Goal: Task Accomplishment & Management: Use online tool/utility

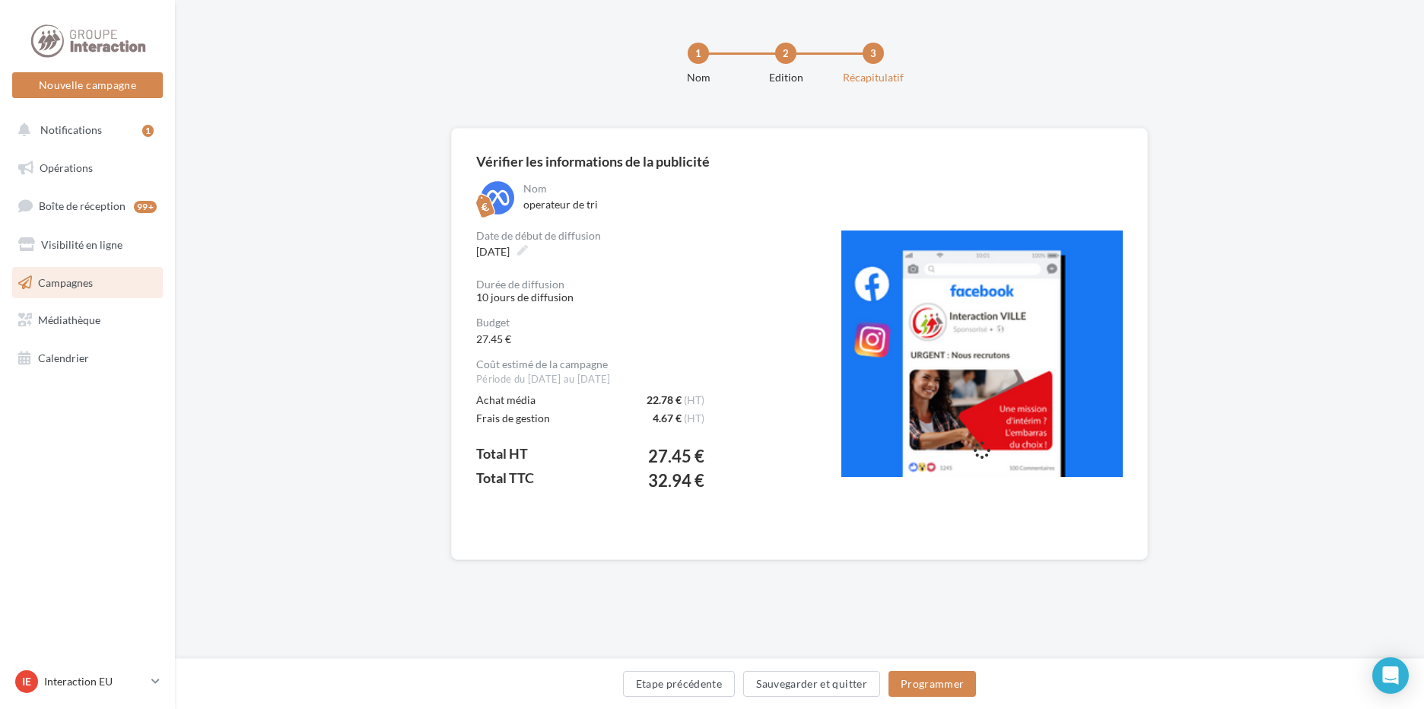
click at [940, 704] on div "Etape précédente Sauvegarder et quitter Programmer" at bounding box center [799, 683] width 1249 height 51
click at [933, 691] on button "Programmer" at bounding box center [933, 684] width 88 height 26
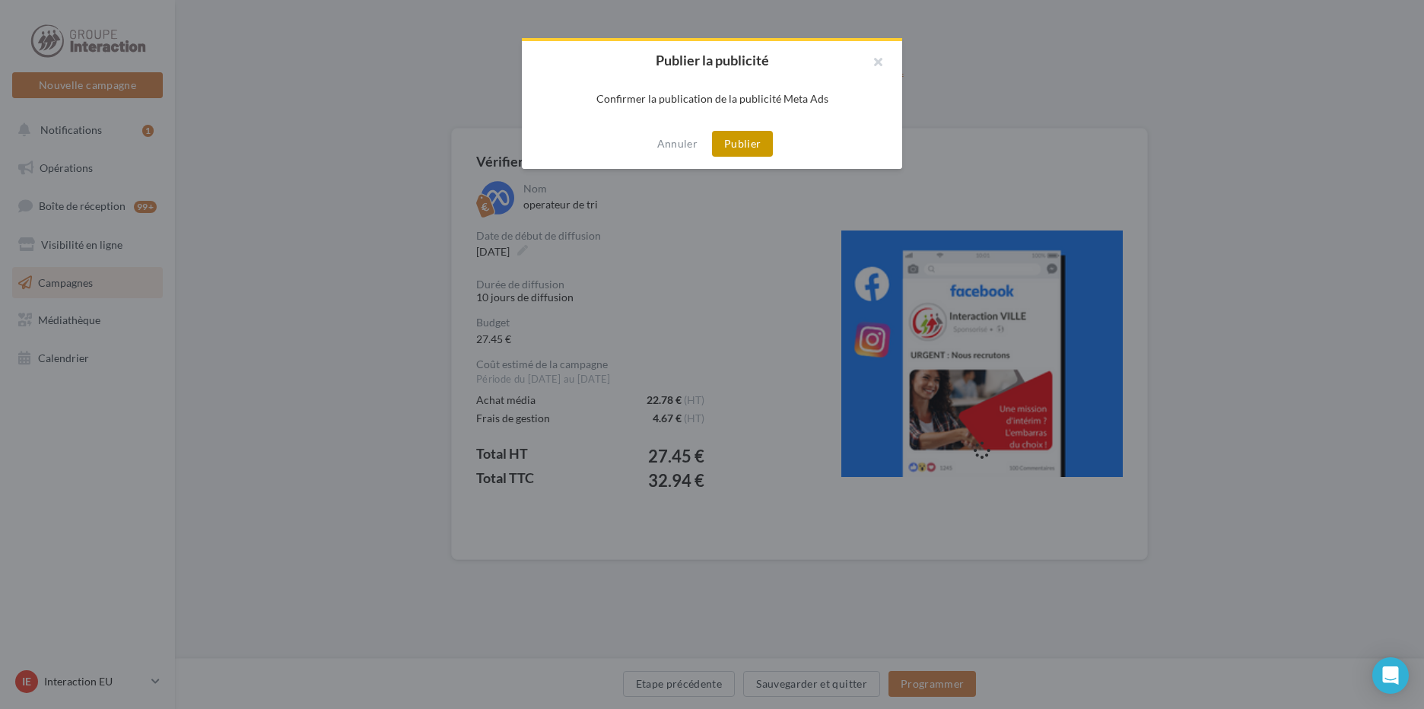
click at [748, 142] on button "Publier" at bounding box center [742, 144] width 61 height 26
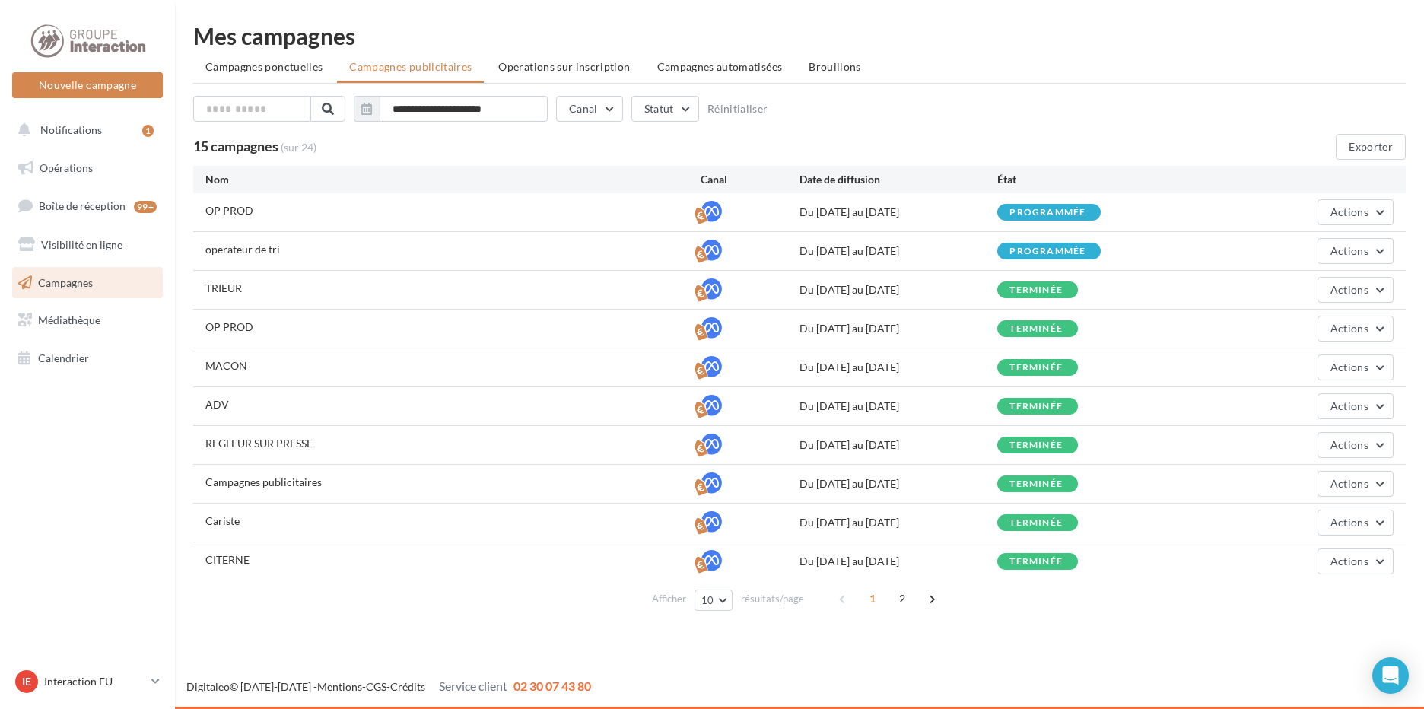
click at [1007, 120] on div "**********" at bounding box center [799, 112] width 1213 height 32
